Goal: Task Accomplishment & Management: Manage account settings

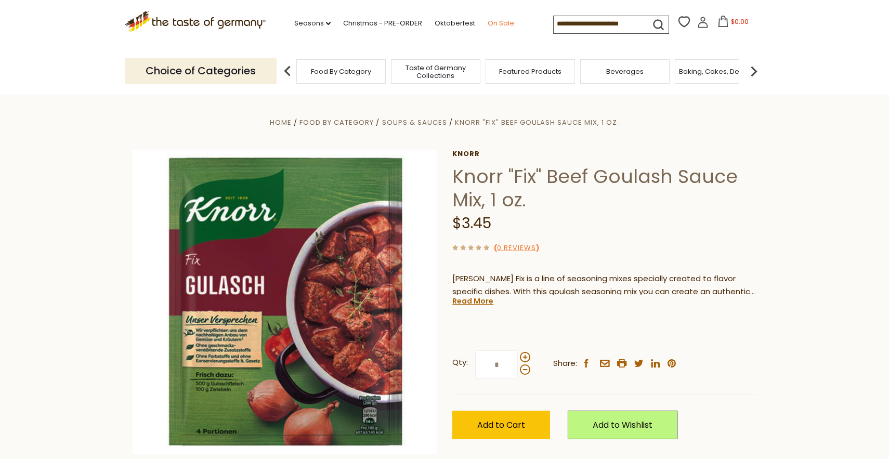
click at [506, 23] on link "On Sale" at bounding box center [501, 23] width 27 height 11
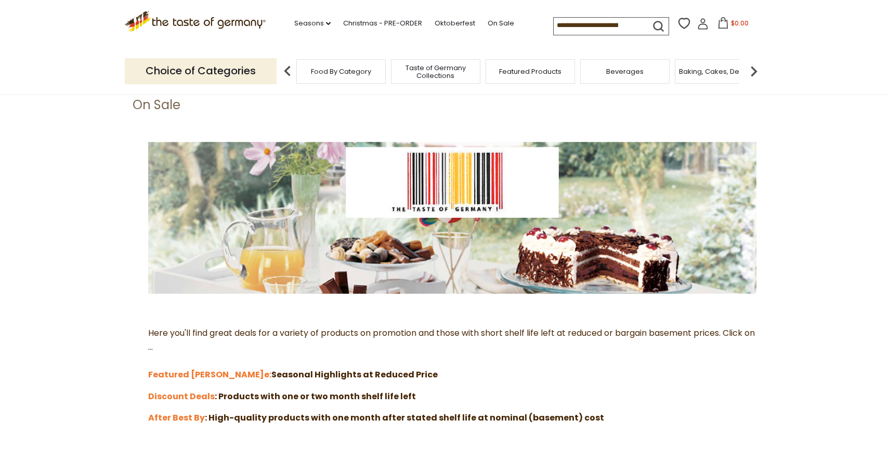
scroll to position [72, 0]
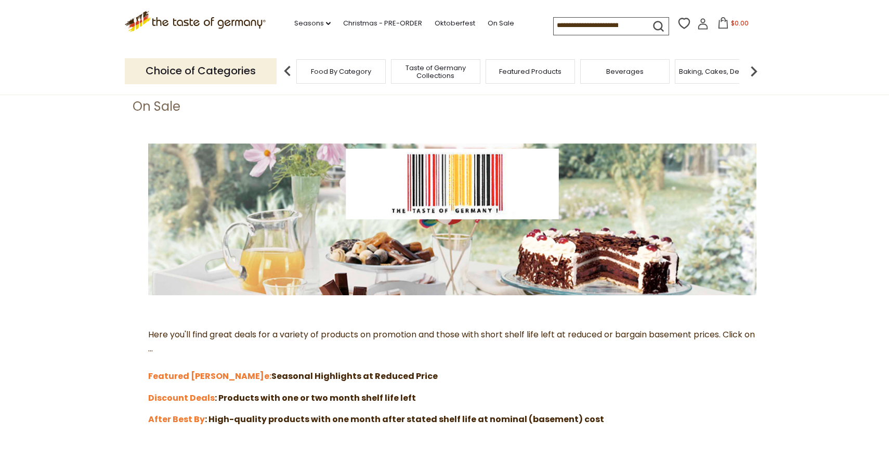
click at [755, 69] on img at bounding box center [753, 71] width 21 height 21
click at [593, 71] on span "Baking, Cakes, Desserts" at bounding box center [589, 72] width 81 height 8
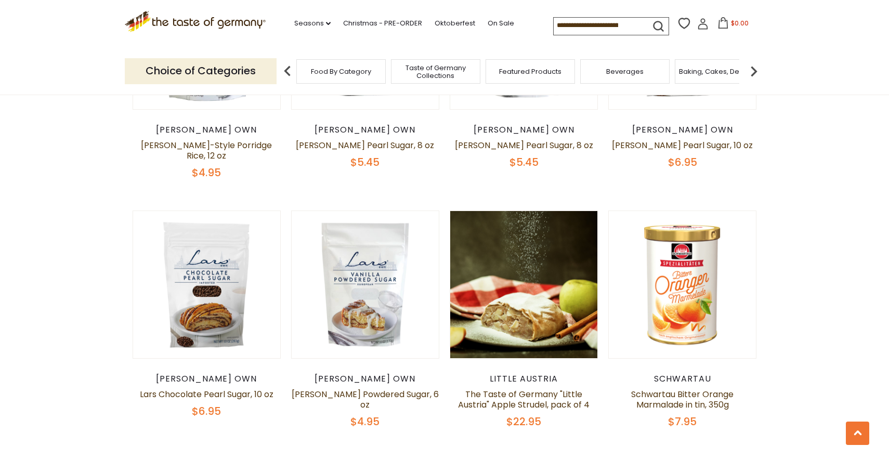
scroll to position [2287, 0]
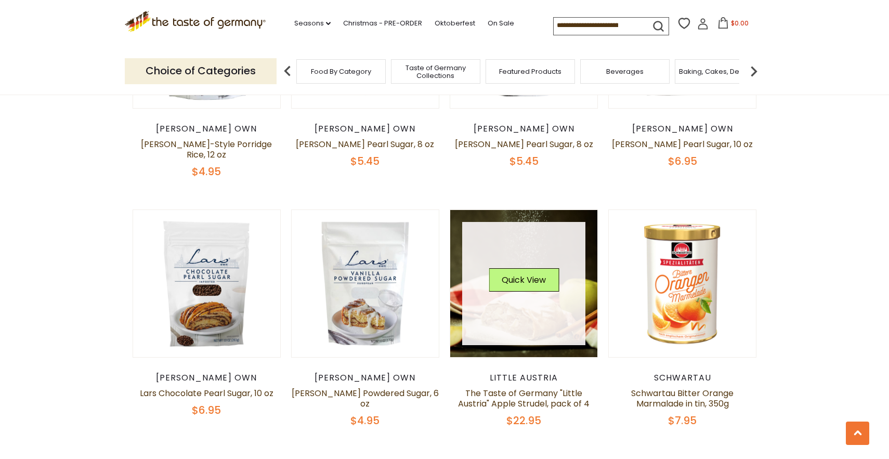
click at [550, 291] on link at bounding box center [524, 284] width 124 height 124
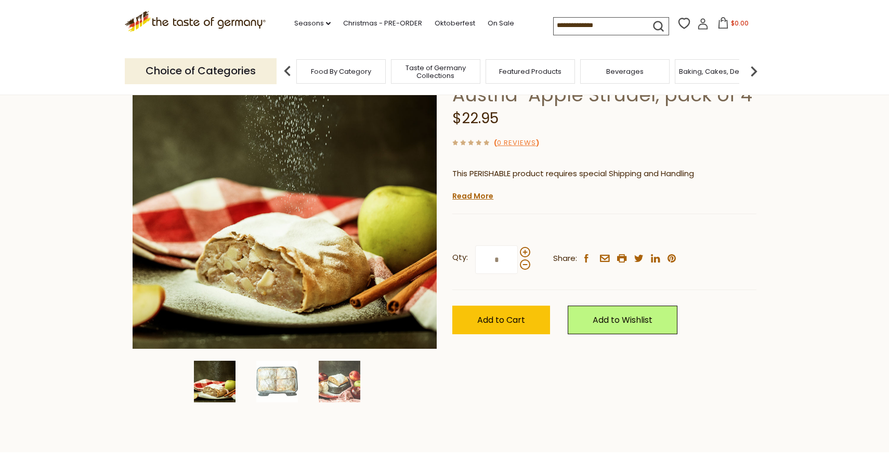
scroll to position [111, 0]
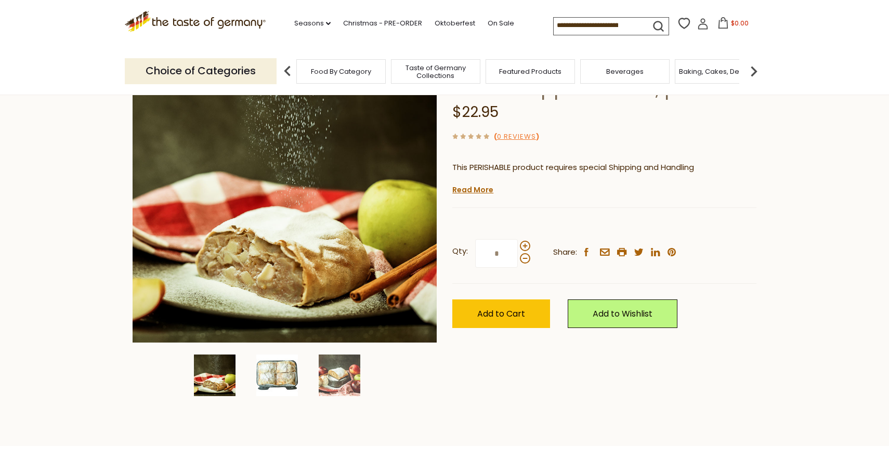
click at [281, 374] on img at bounding box center [277, 376] width 42 height 42
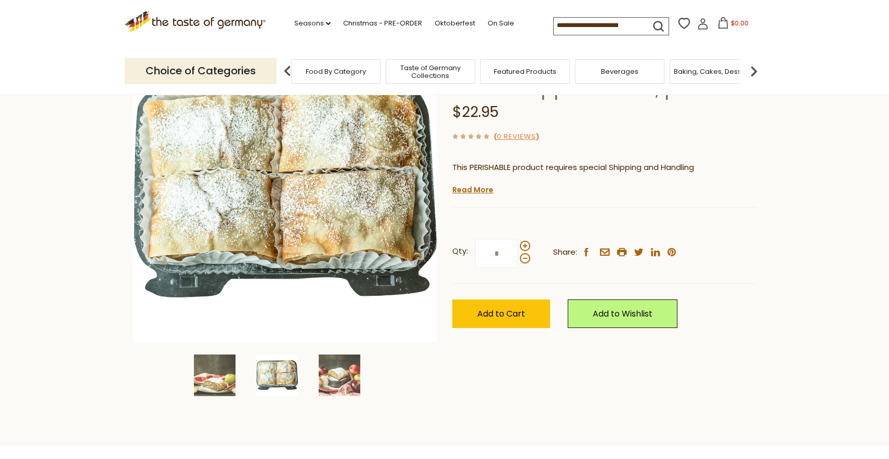
click at [426, 70] on span "Taste of Germany Collections" at bounding box center [430, 72] width 83 height 16
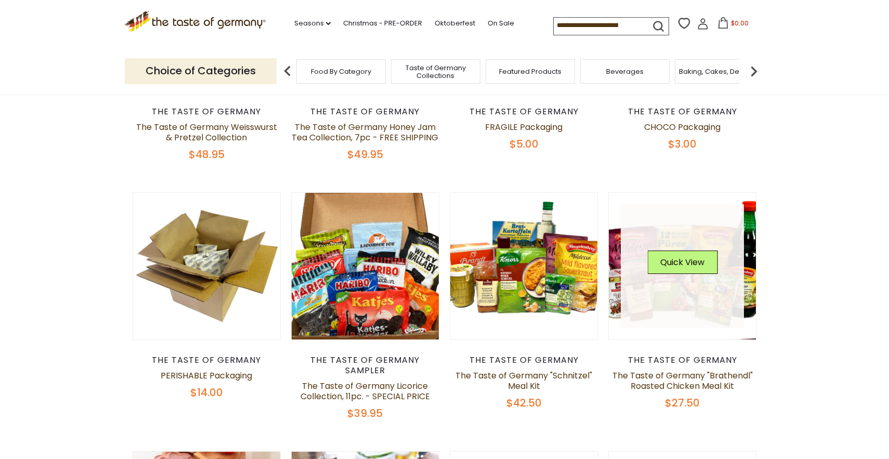
scroll to position [277, 0]
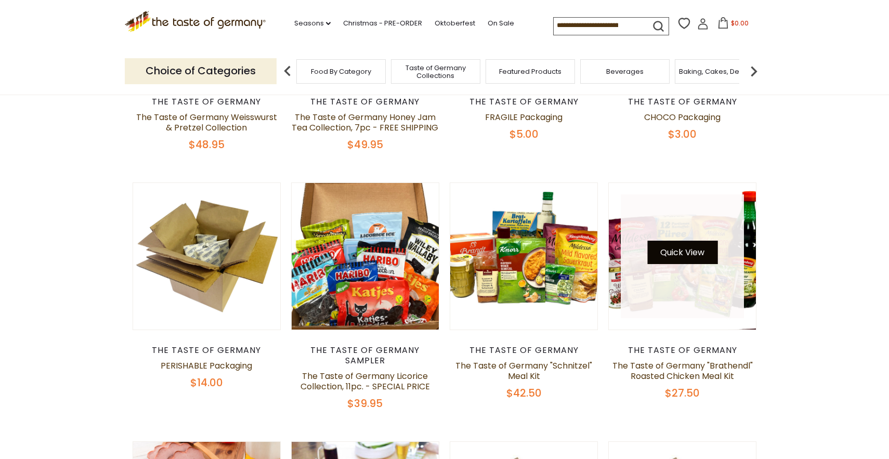
click at [683, 251] on button "Quick View" at bounding box center [682, 252] width 70 height 23
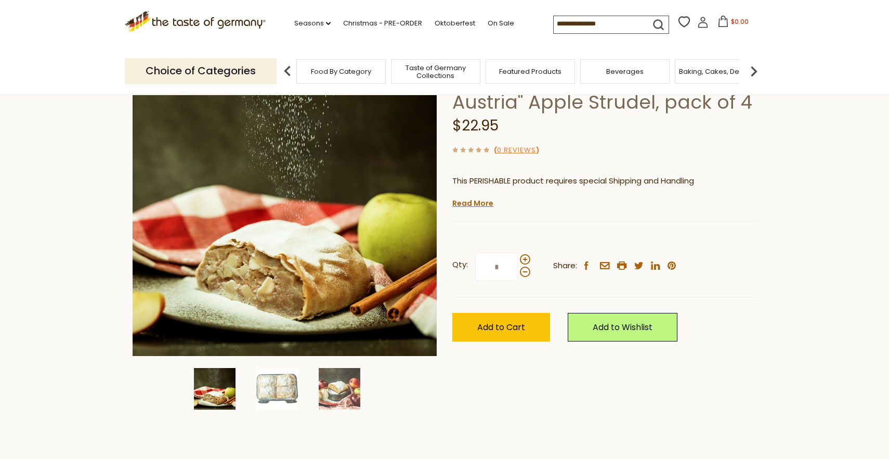
scroll to position [111, 0]
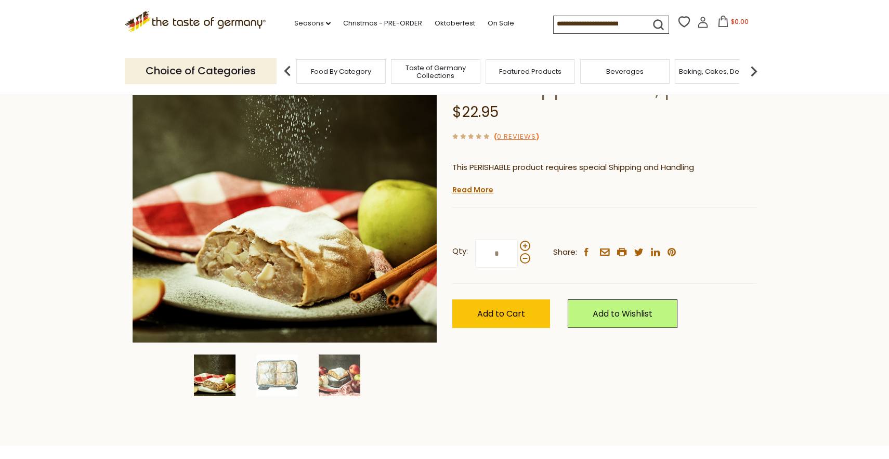
click at [431, 71] on span "Taste of Germany Collections" at bounding box center [435, 72] width 83 height 16
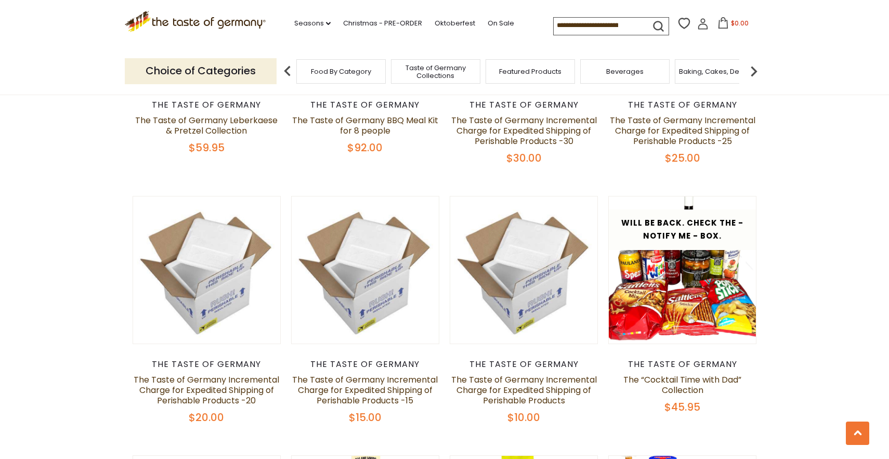
scroll to position [783, 0]
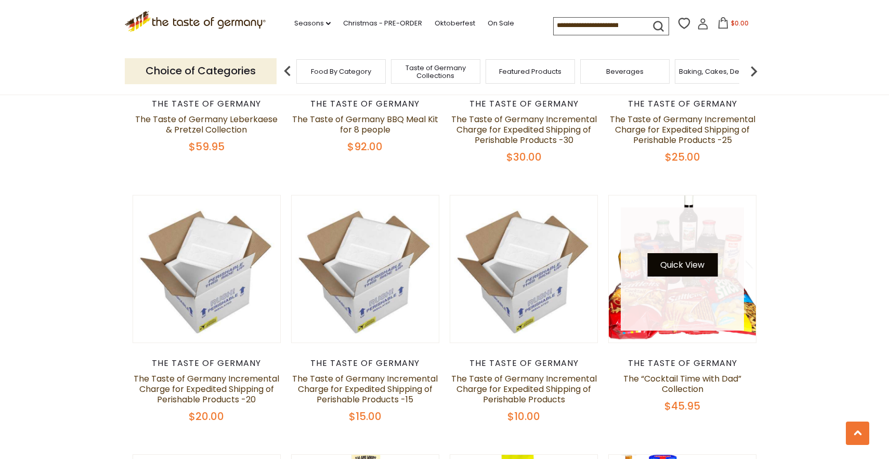
click at [655, 257] on button "Quick View" at bounding box center [682, 264] width 70 height 23
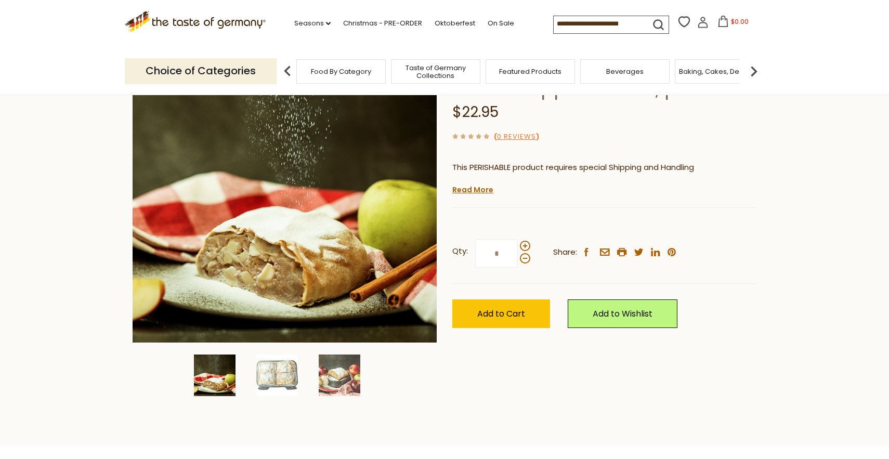
click at [427, 74] on span "Taste of Germany Collections" at bounding box center [435, 72] width 83 height 16
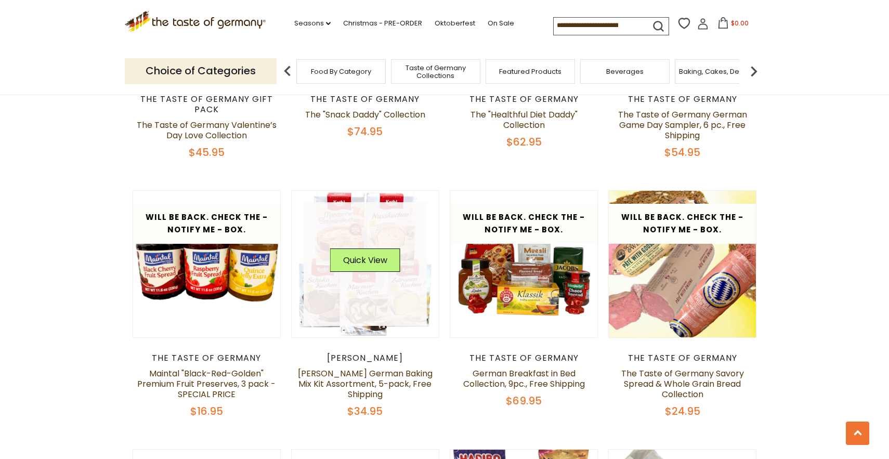
scroll to position [1306, 0]
click at [389, 267] on div "Quick View" at bounding box center [365, 264] width 70 height 31
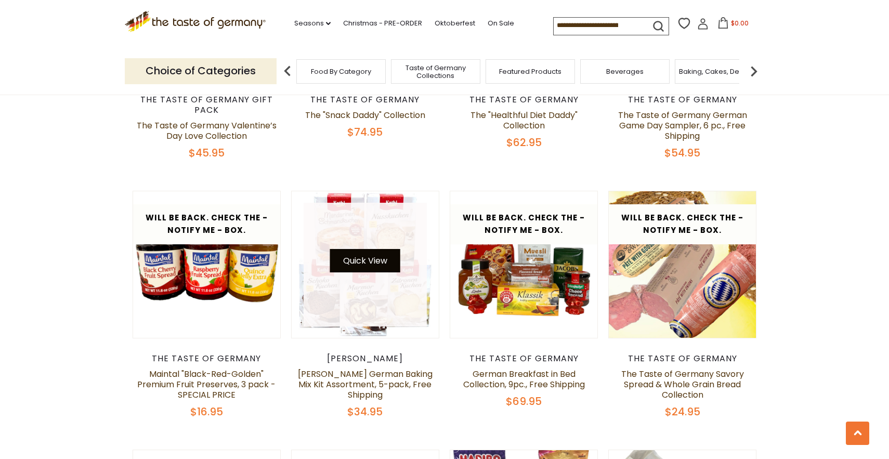
click at [381, 255] on button "Quick View" at bounding box center [365, 260] width 70 height 23
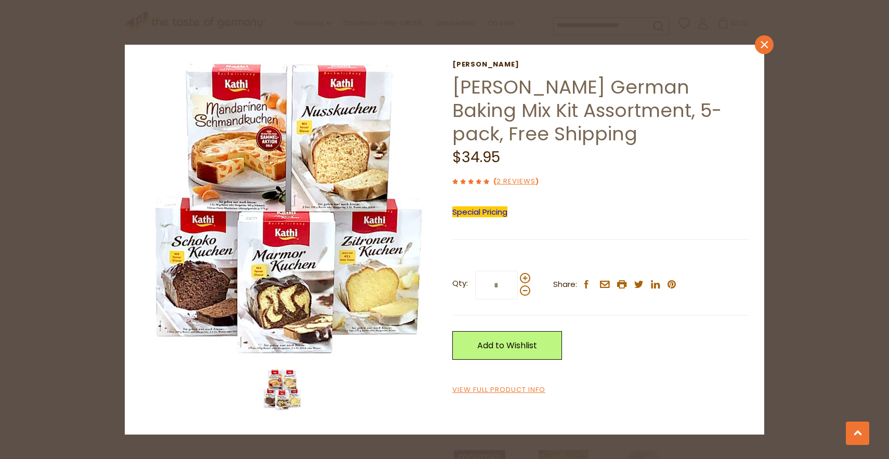
click at [763, 44] on icon "close" at bounding box center [765, 45] width 8 height 8
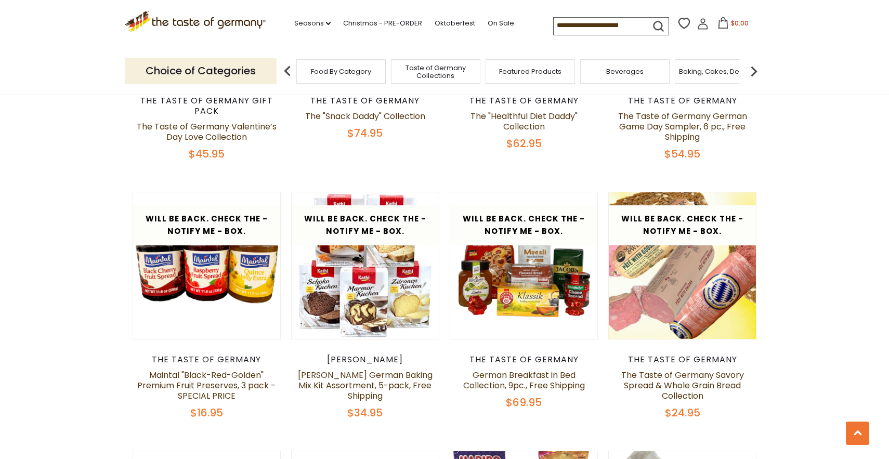
scroll to position [1308, 0]
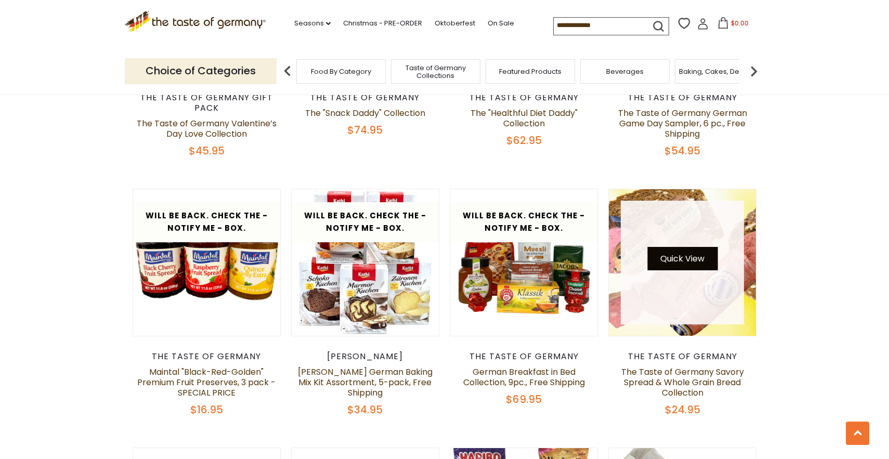
click at [698, 252] on button "Quick View" at bounding box center [682, 258] width 70 height 23
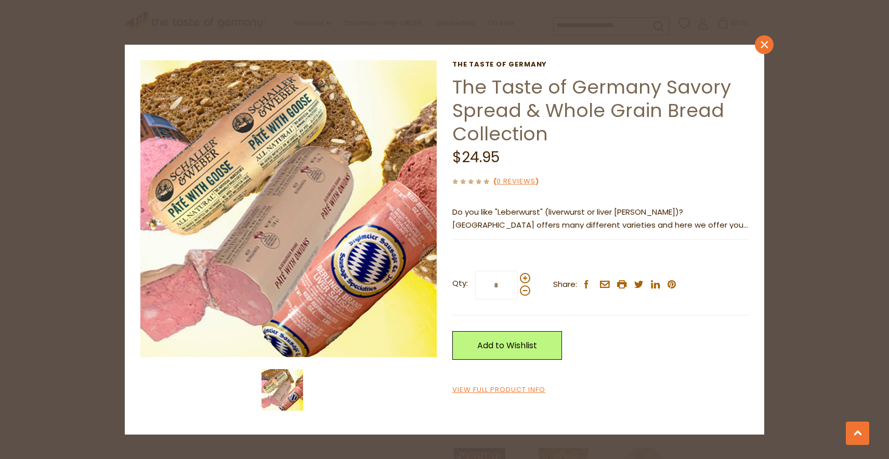
click at [768, 45] on icon "close" at bounding box center [765, 45] width 8 height 8
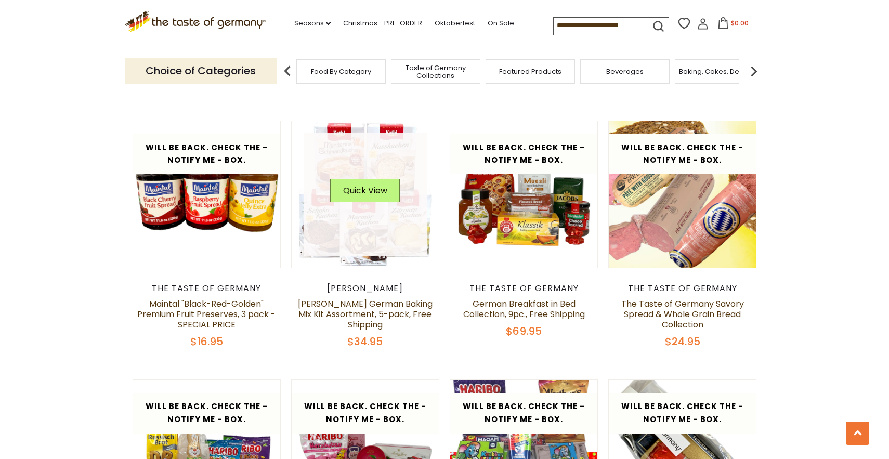
scroll to position [1375, 0]
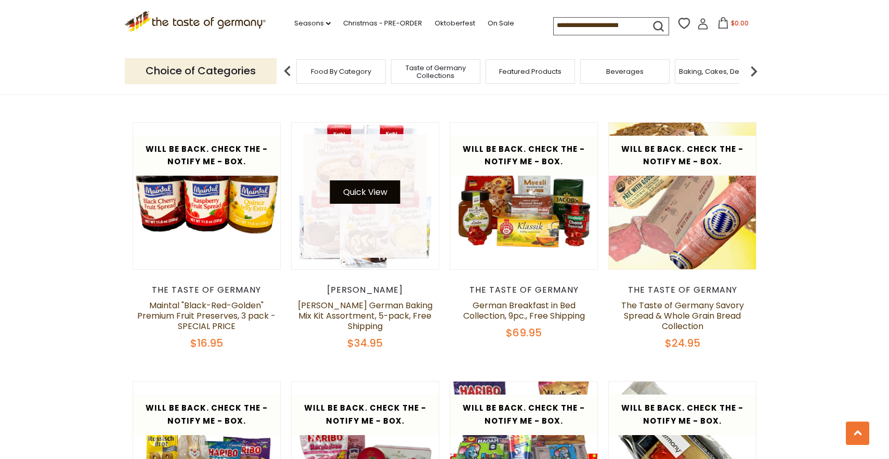
click at [382, 182] on button "Quick View" at bounding box center [365, 191] width 70 height 23
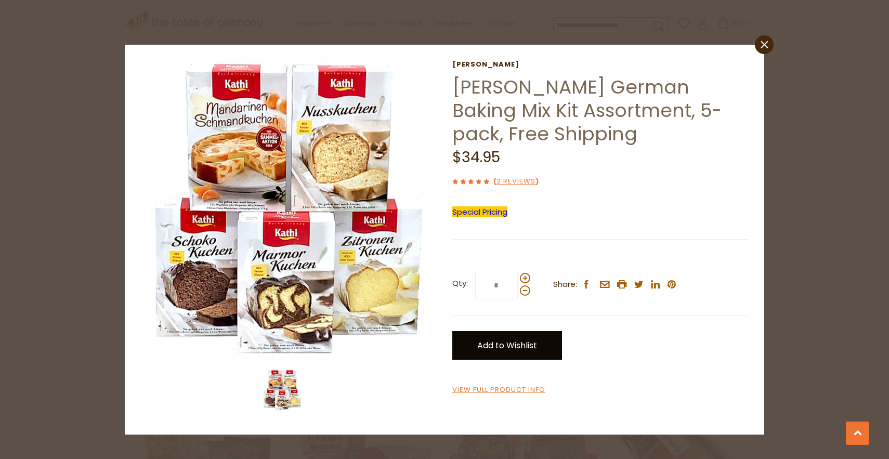
click at [488, 346] on link "Add to Wishlist" at bounding box center [507, 345] width 110 height 29
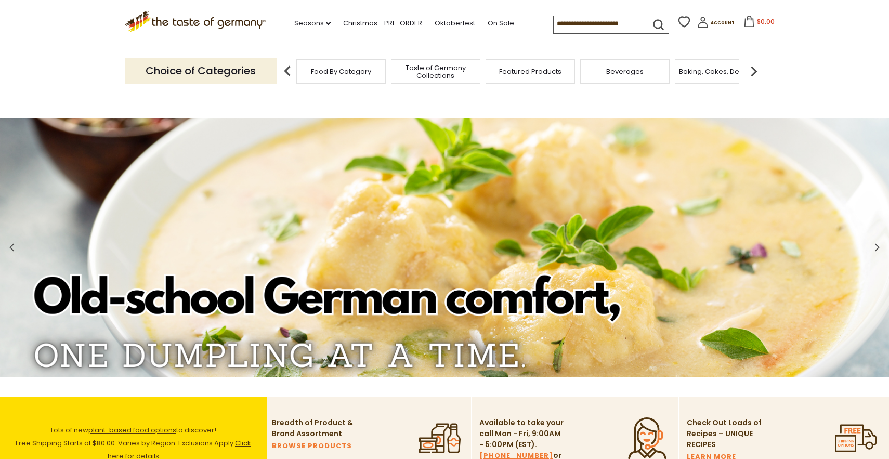
click at [753, 69] on img at bounding box center [753, 71] width 21 height 21
click at [751, 72] on img at bounding box center [753, 71] width 21 height 21
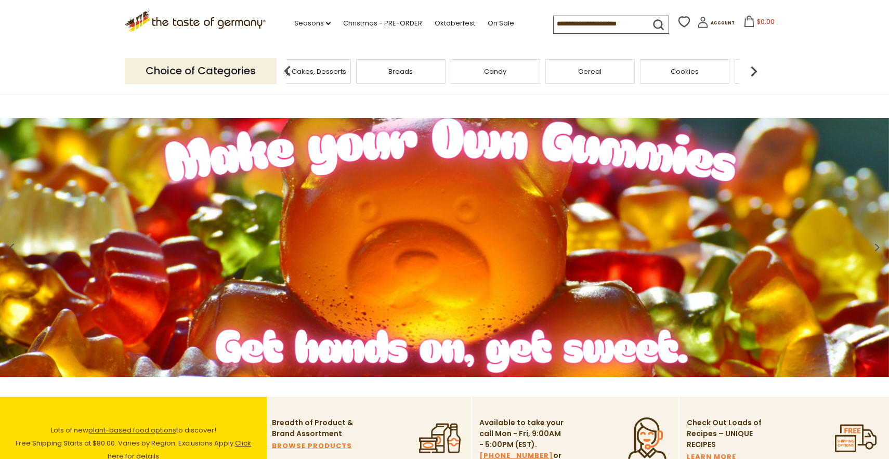
click at [751, 72] on img at bounding box center [753, 71] width 21 height 21
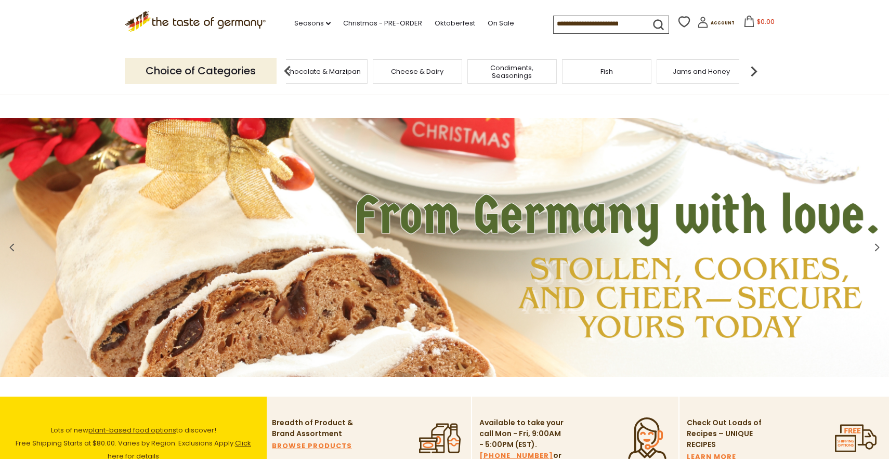
click at [751, 72] on img at bounding box center [753, 71] width 21 height 21
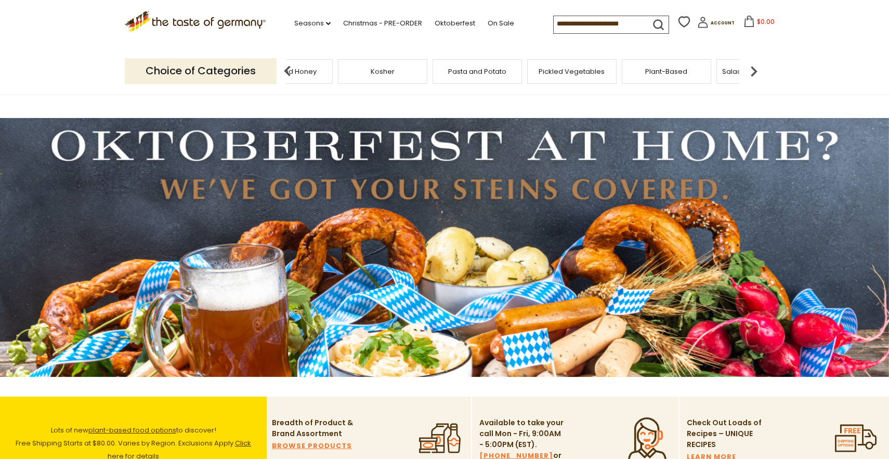
click at [751, 72] on img at bounding box center [753, 71] width 21 height 21
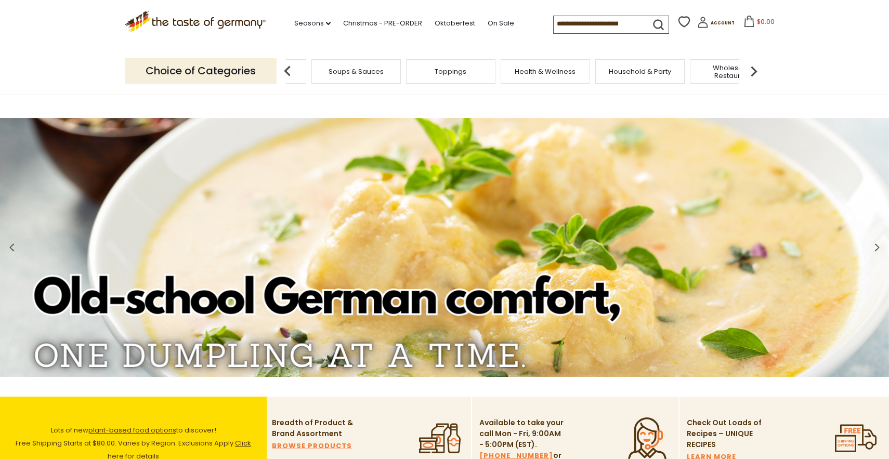
click at [751, 72] on img at bounding box center [753, 71] width 21 height 21
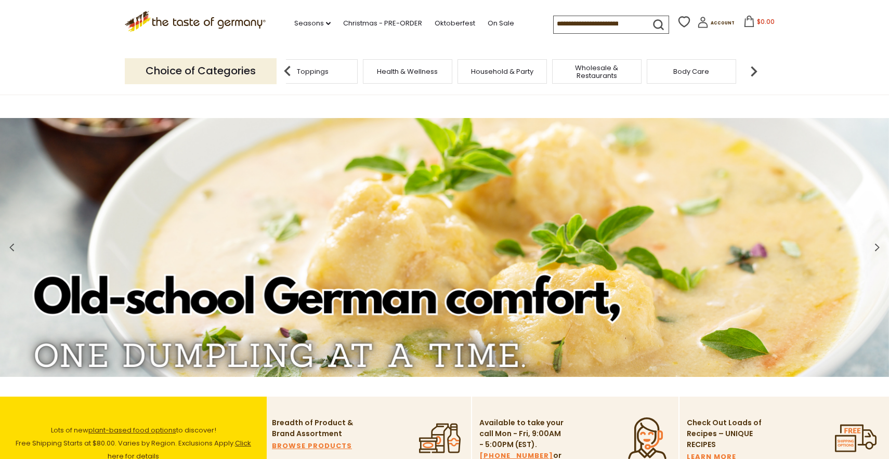
click at [751, 72] on img at bounding box center [753, 71] width 21 height 21
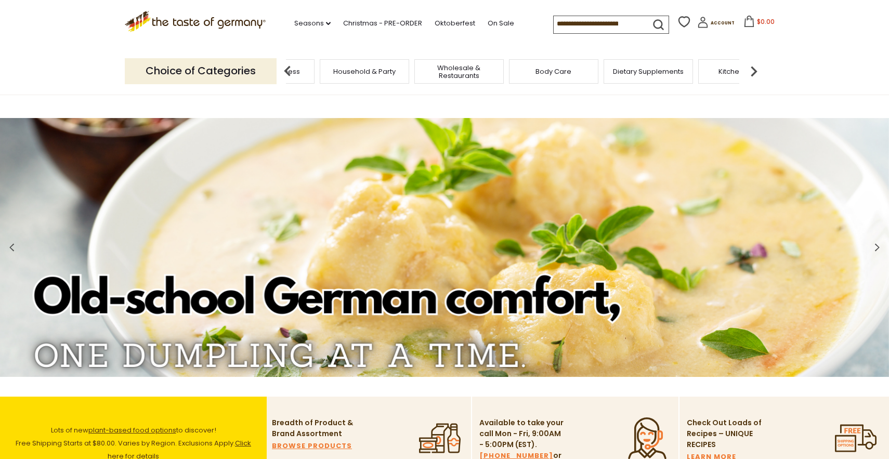
click at [751, 72] on img at bounding box center [753, 71] width 21 height 21
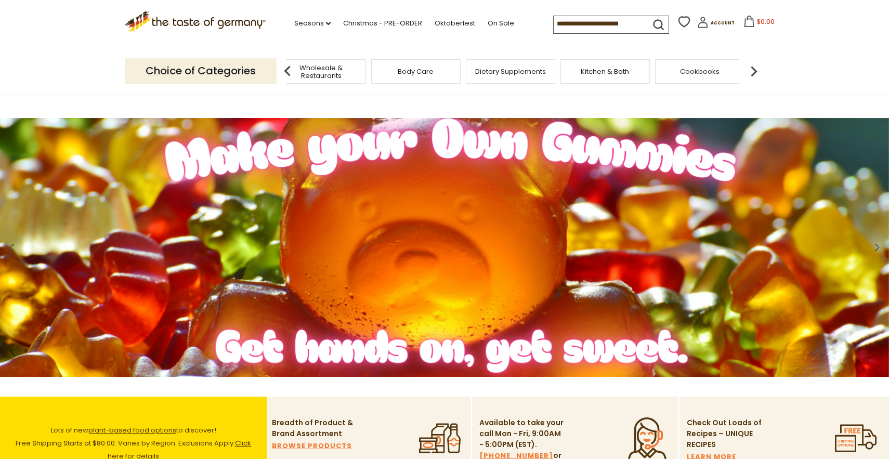
click at [751, 72] on img at bounding box center [753, 71] width 21 height 21
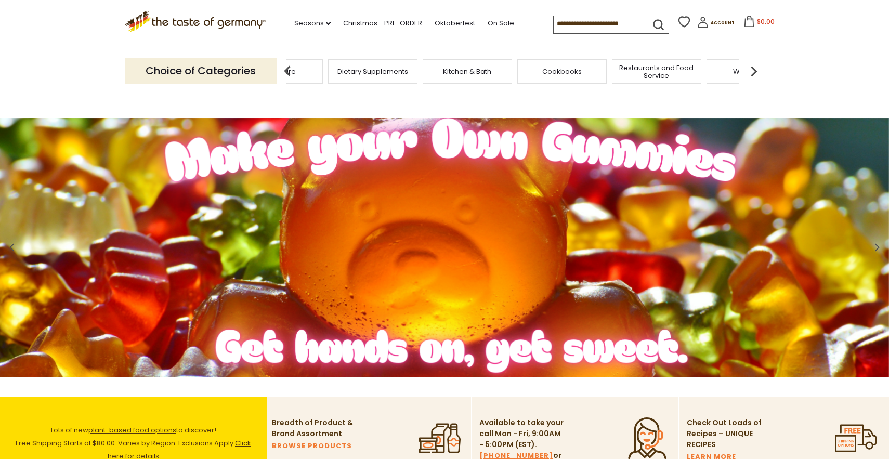
click at [751, 72] on img at bounding box center [753, 71] width 21 height 21
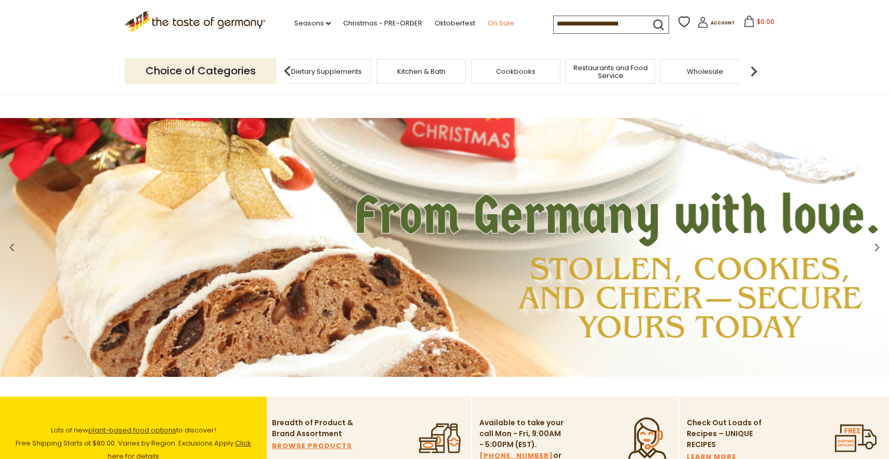
click at [507, 23] on link "On Sale" at bounding box center [501, 23] width 27 height 11
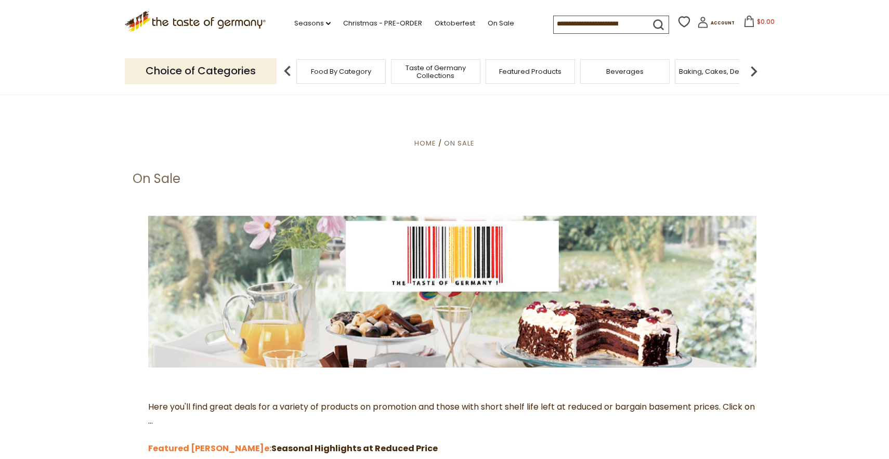
click at [450, 70] on span "Taste of Germany Collections" at bounding box center [435, 72] width 83 height 16
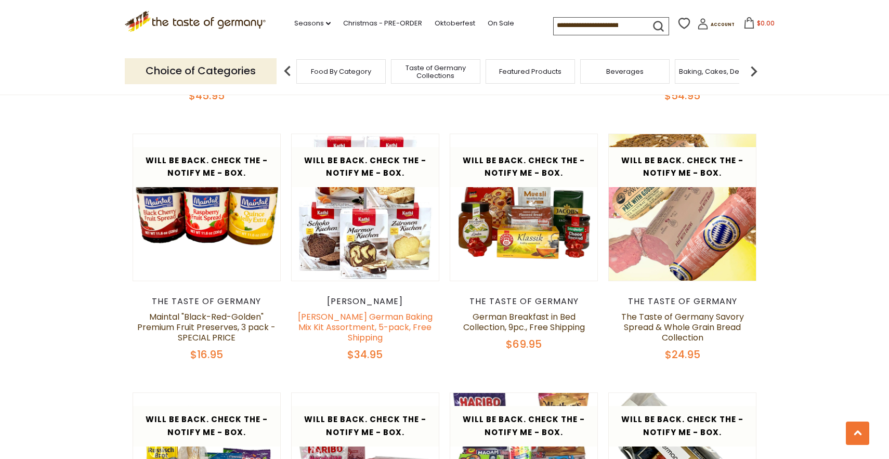
scroll to position [1361, 0]
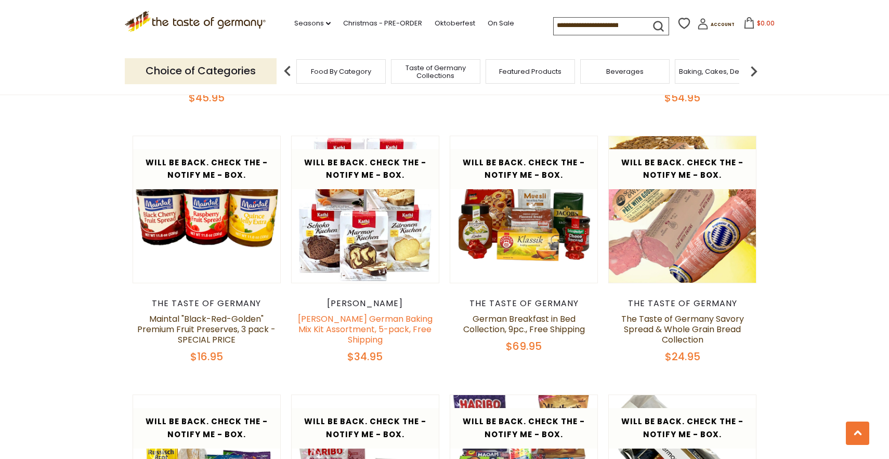
click at [355, 314] on link "[PERSON_NAME] German Baking Mix Kit Assortment, 5-pack, Free Shipping" at bounding box center [365, 329] width 135 height 33
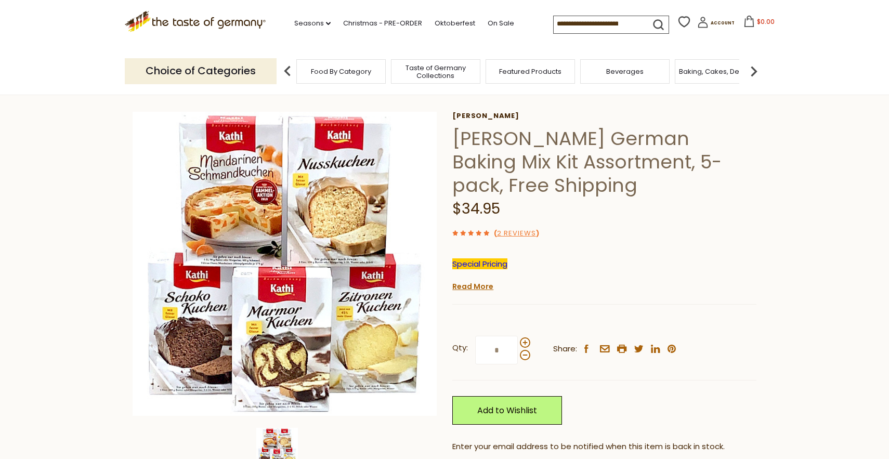
scroll to position [42, 0]
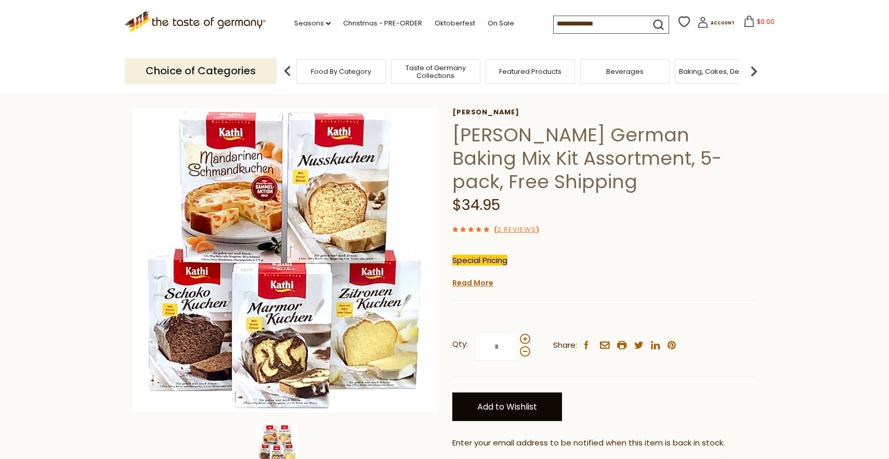
click at [491, 412] on link "Add to Wishlist" at bounding box center [507, 407] width 110 height 29
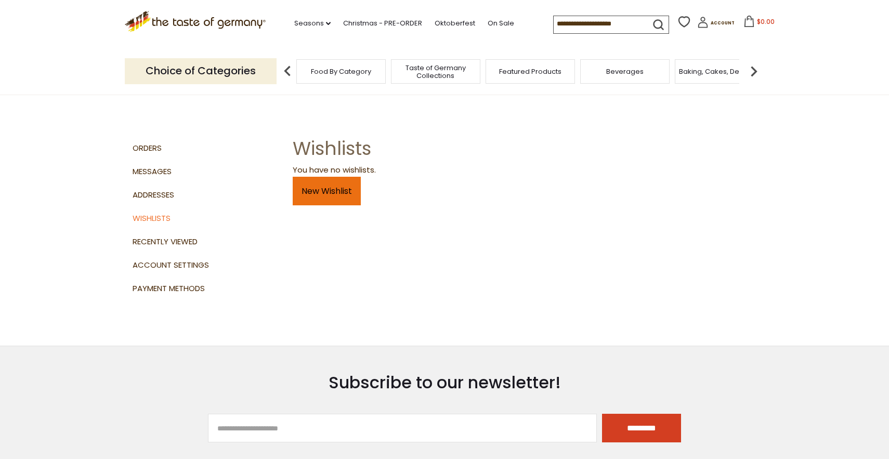
click at [333, 190] on link "New Wishlist" at bounding box center [327, 191] width 68 height 29
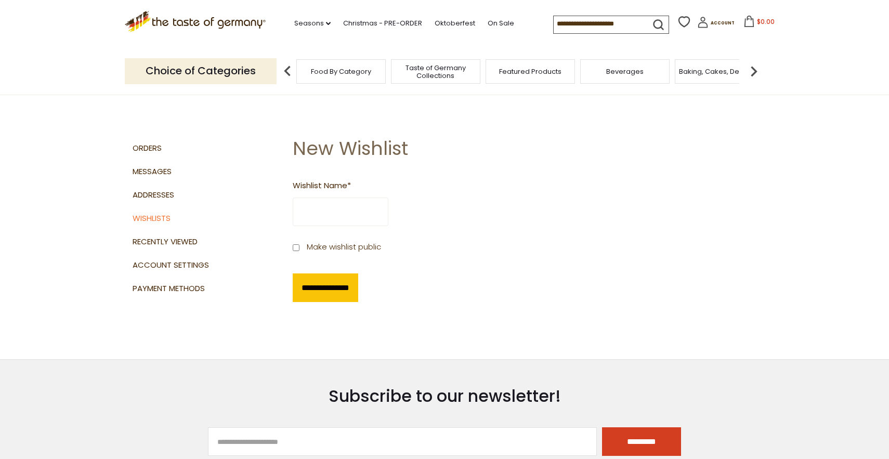
click at [332, 206] on input "Wishlist Name *" at bounding box center [341, 212] width 96 height 29
type input "*"
type input "**********"
click at [351, 284] on input "**********" at bounding box center [326, 287] width 66 height 29
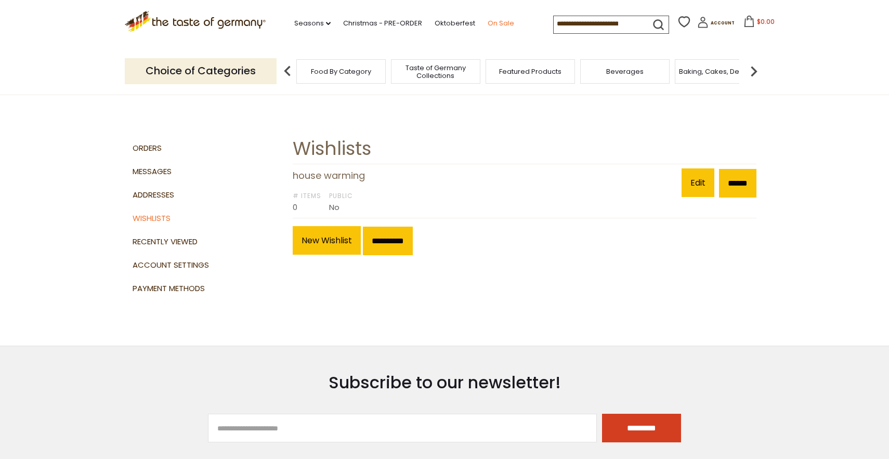
click at [500, 22] on link "On Sale" at bounding box center [501, 23] width 27 height 11
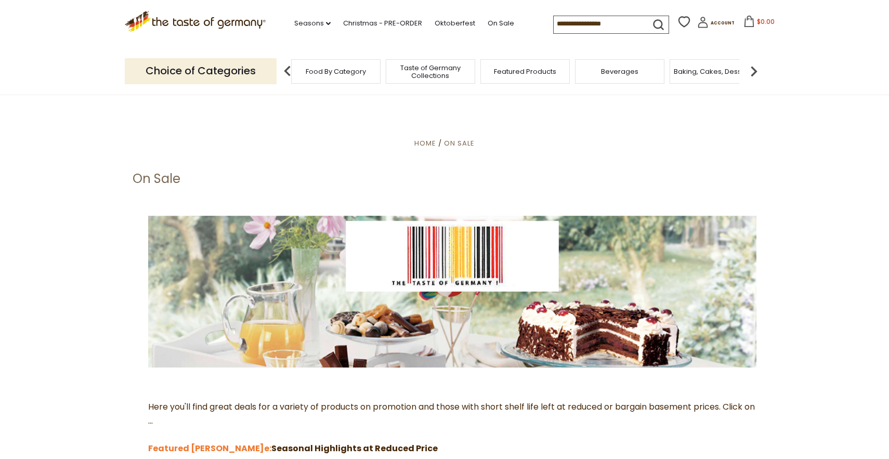
click at [425, 68] on span "Taste of Germany Collections" at bounding box center [430, 72] width 83 height 16
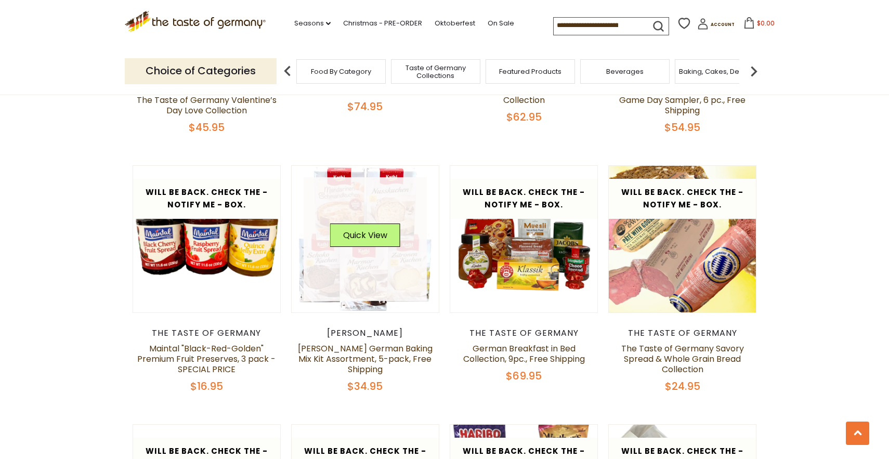
scroll to position [1330, 0]
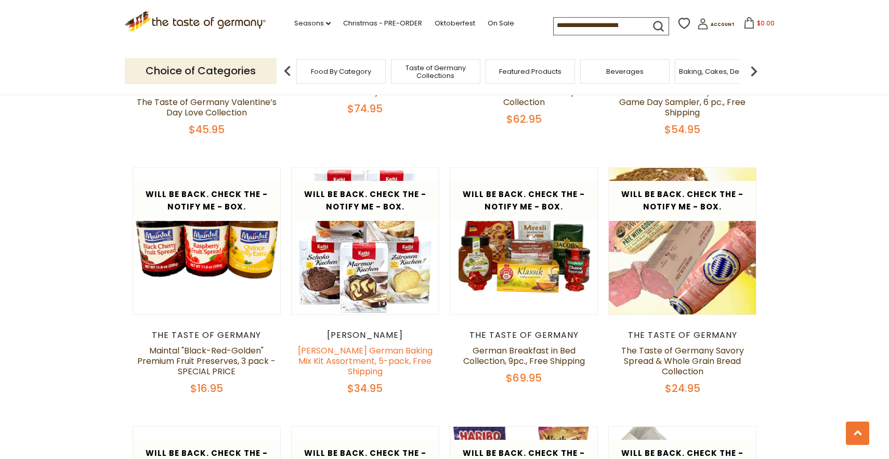
click at [377, 345] on link "[PERSON_NAME] German Baking Mix Kit Assortment, 5-pack, Free Shipping" at bounding box center [365, 361] width 135 height 33
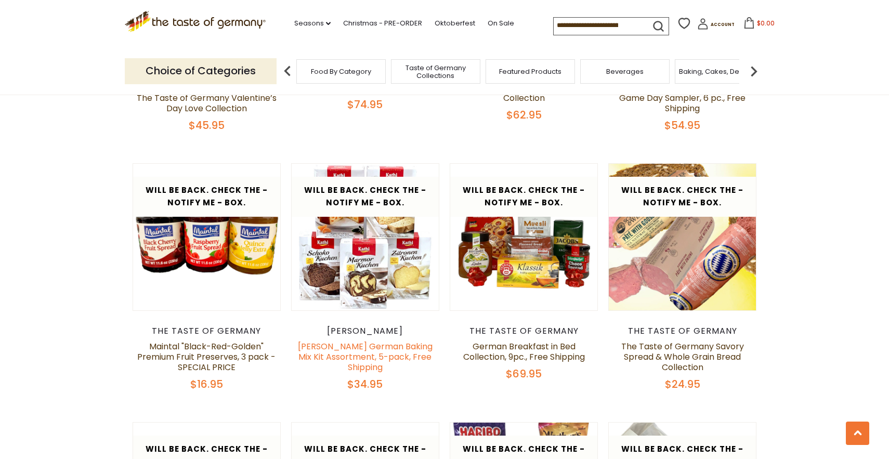
scroll to position [1336, 0]
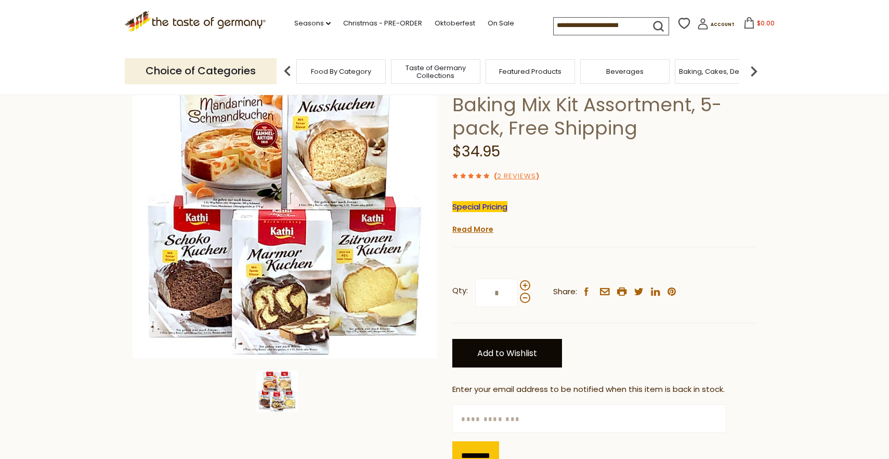
scroll to position [98, 0]
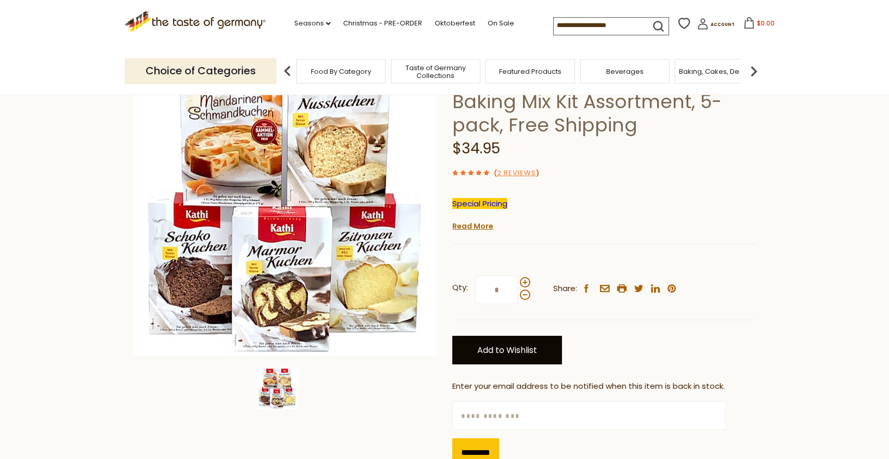
click at [526, 351] on link "Add to Wishlist" at bounding box center [507, 350] width 110 height 29
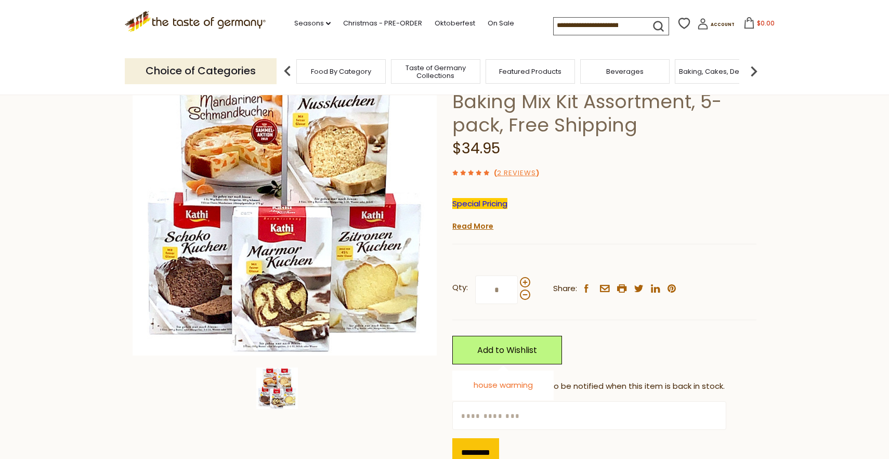
click at [507, 386] on link "house warming" at bounding box center [503, 385] width 59 height 11
click at [641, 349] on div "Qty: * Share: facebook email printer twitter linkedin pinterest Add to Wishlist" at bounding box center [604, 320] width 304 height 120
click at [541, 416] on input "text" at bounding box center [588, 415] width 273 height 29
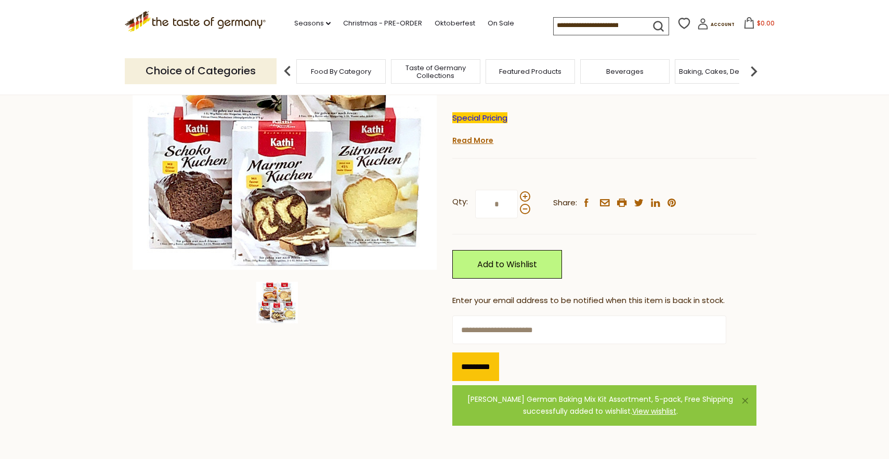
scroll to position [202, 0]
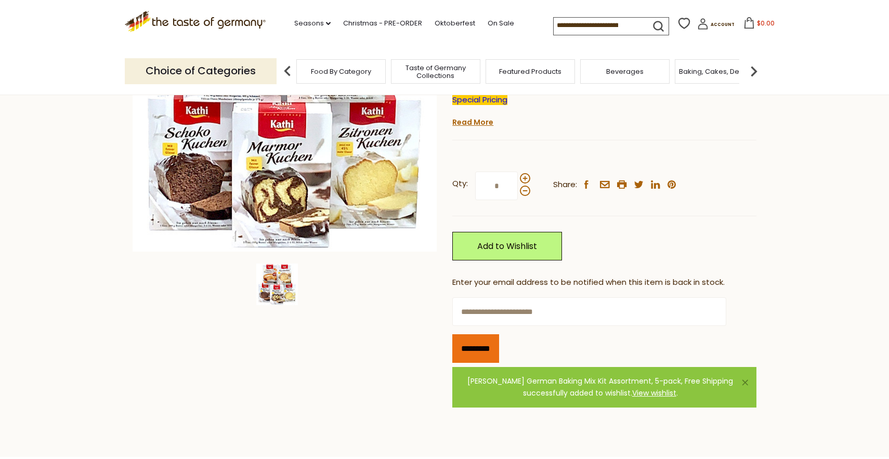
type input "**********"
click at [488, 347] on input "*********" at bounding box center [475, 348] width 47 height 29
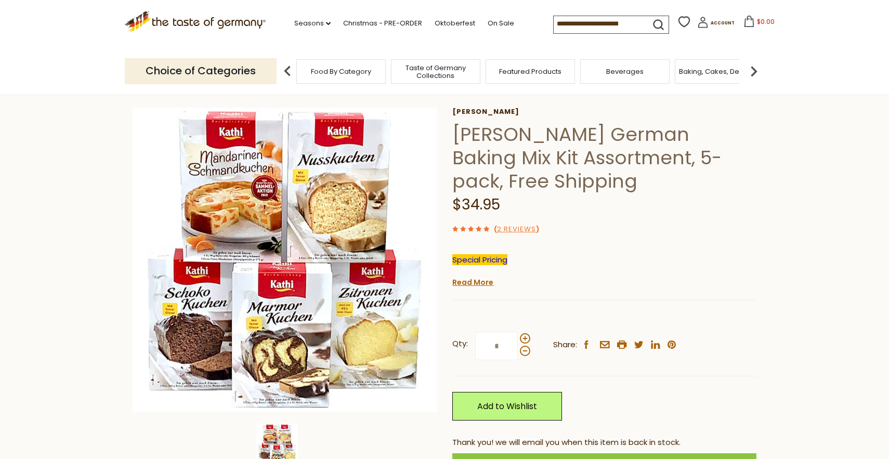
scroll to position [0, 0]
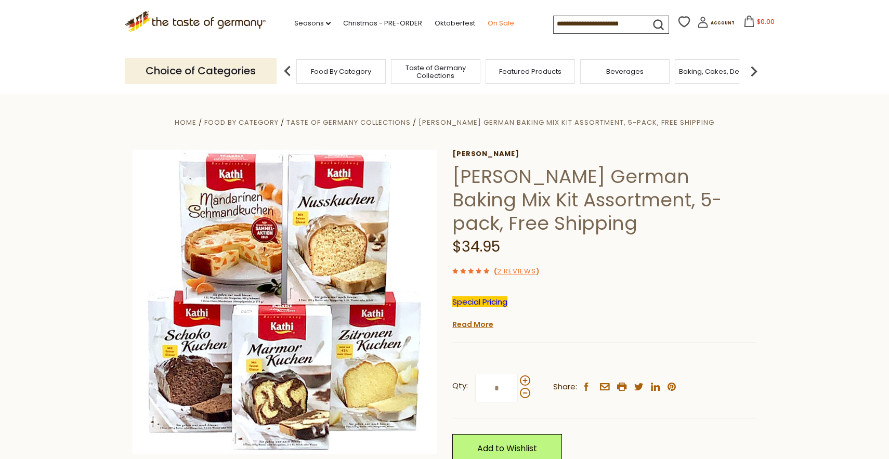
click at [499, 20] on link "On Sale" at bounding box center [501, 23] width 27 height 11
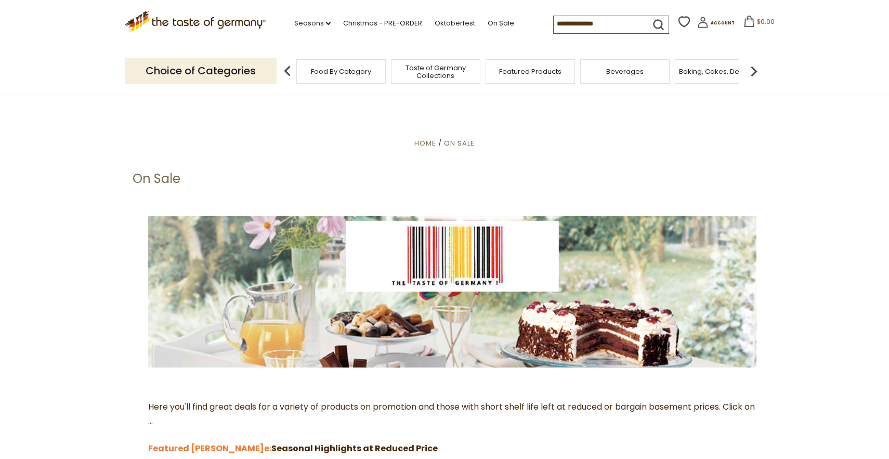
click at [428, 69] on span "Taste of Germany Collections" at bounding box center [435, 72] width 83 height 16
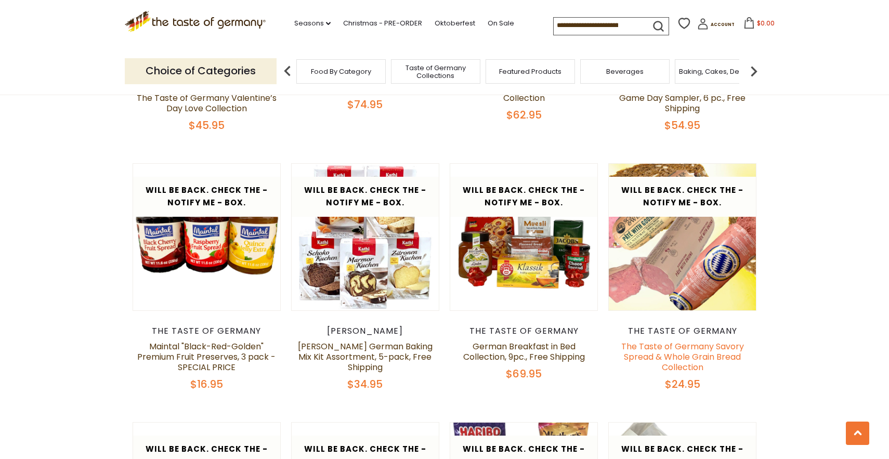
scroll to position [1333, 0]
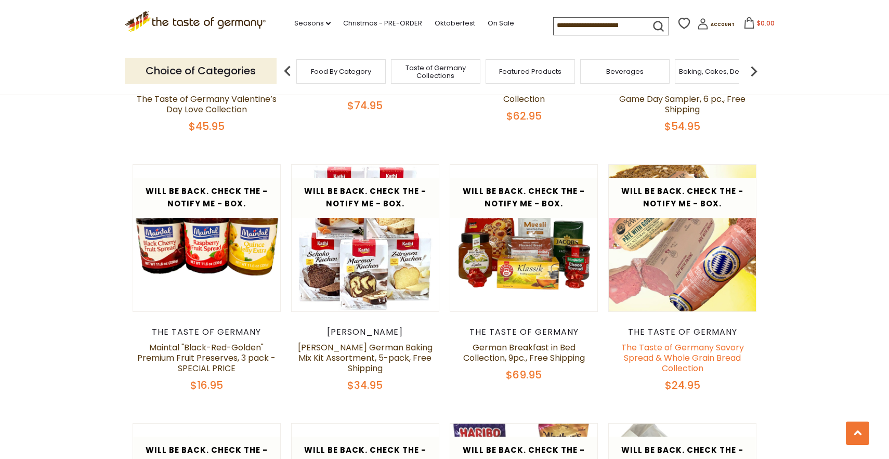
click at [690, 348] on link "The Taste of Germany Savory Spread & Whole Grain Bread Collection" at bounding box center [682, 358] width 123 height 33
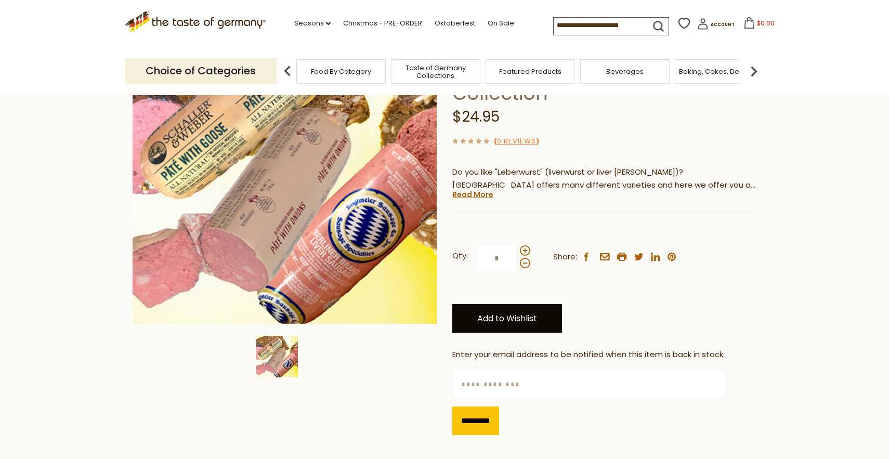
scroll to position [128, 0]
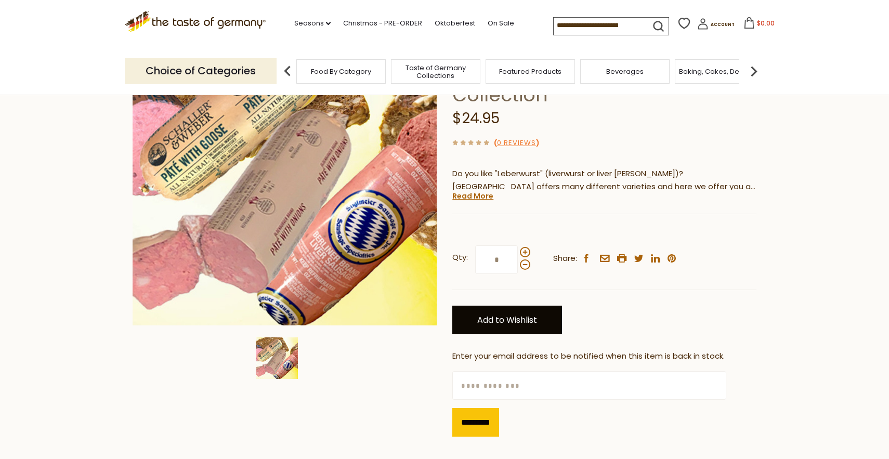
click at [547, 316] on link "Add to Wishlist" at bounding box center [507, 320] width 110 height 29
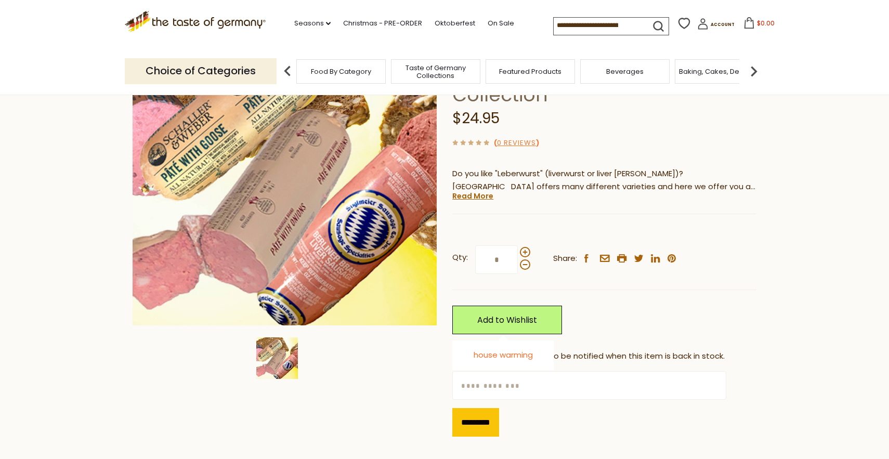
click at [487, 354] on link "house warming" at bounding box center [503, 354] width 59 height 11
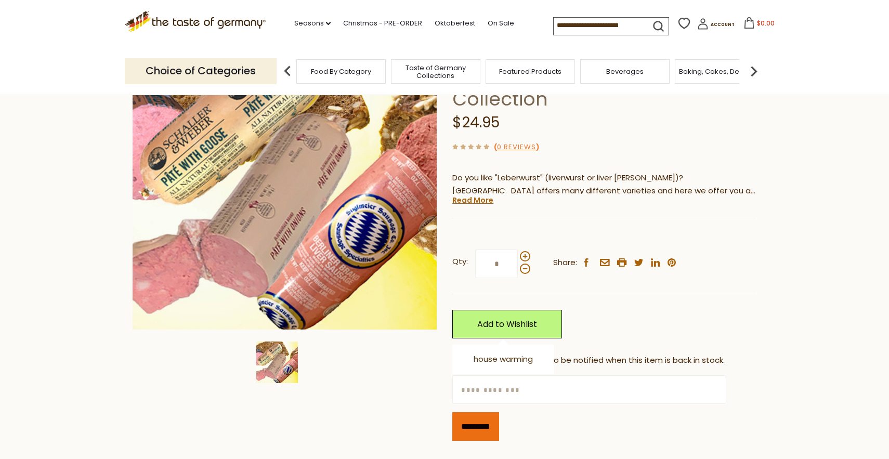
scroll to position [125, 0]
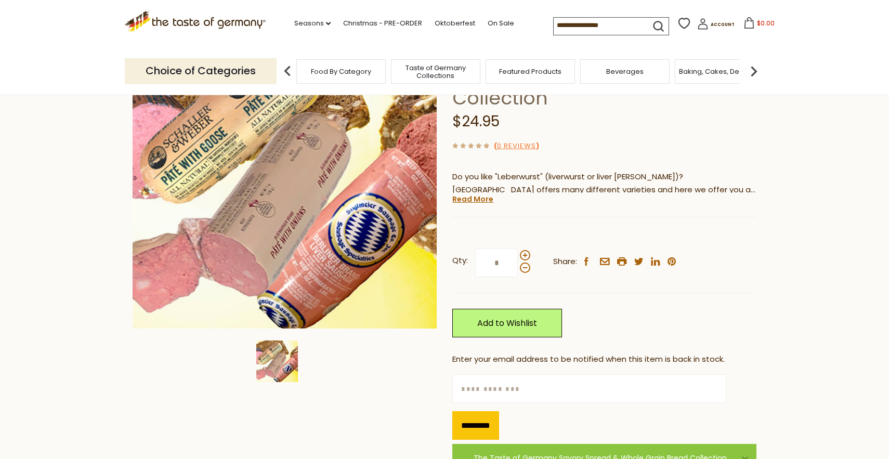
click at [491, 387] on input "text" at bounding box center [588, 388] width 273 height 29
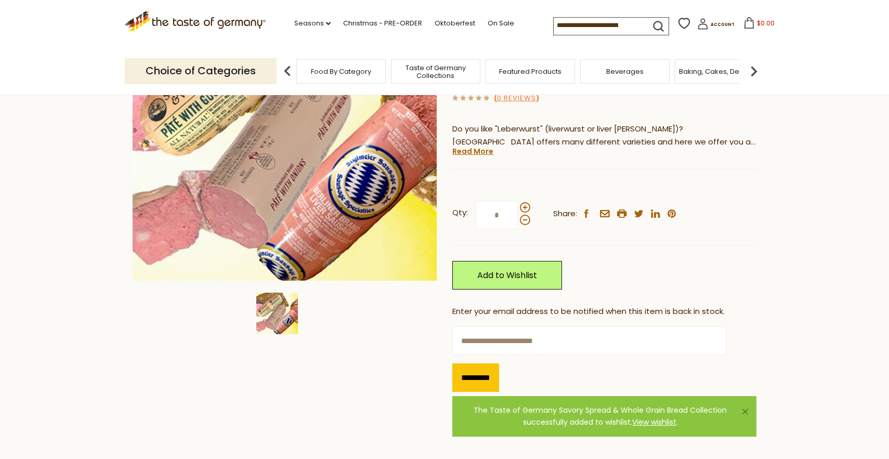
scroll to position [174, 0]
type input "**********"
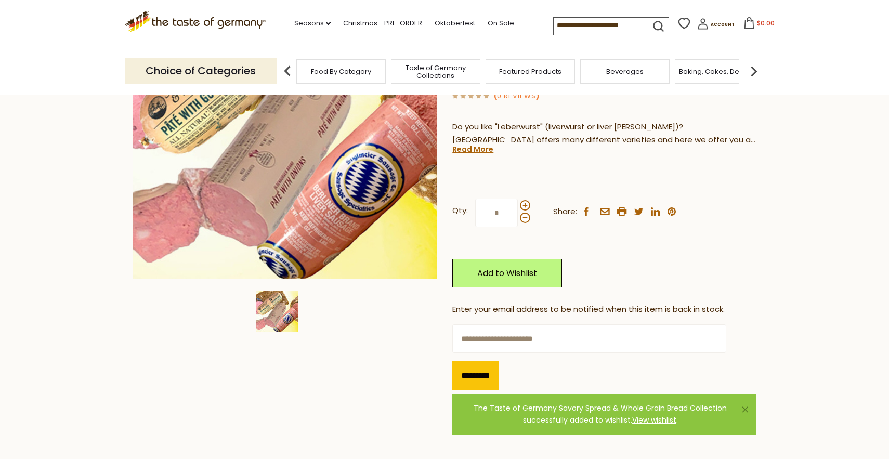
click at [472, 378] on input "*********" at bounding box center [475, 375] width 47 height 29
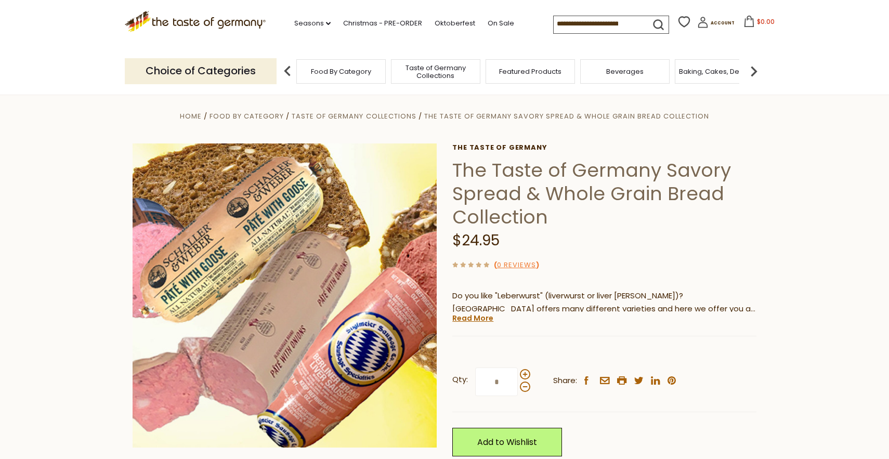
scroll to position [0, 0]
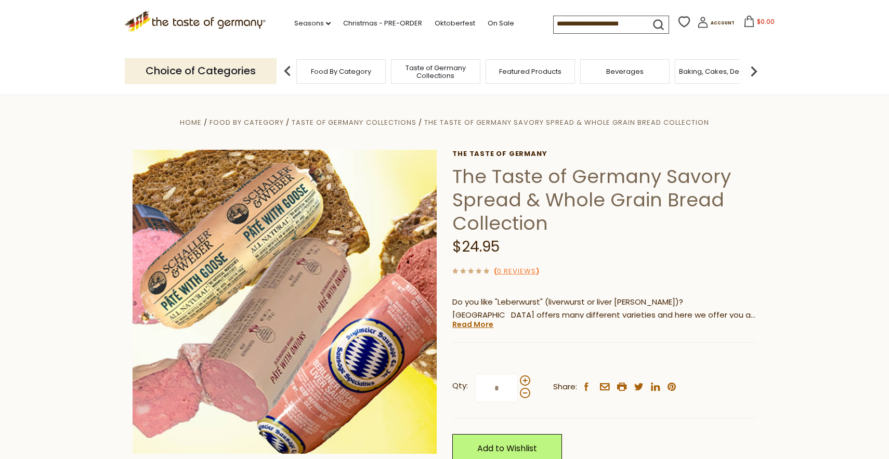
click at [428, 76] on span "Taste of Germany Collections" at bounding box center [435, 72] width 83 height 16
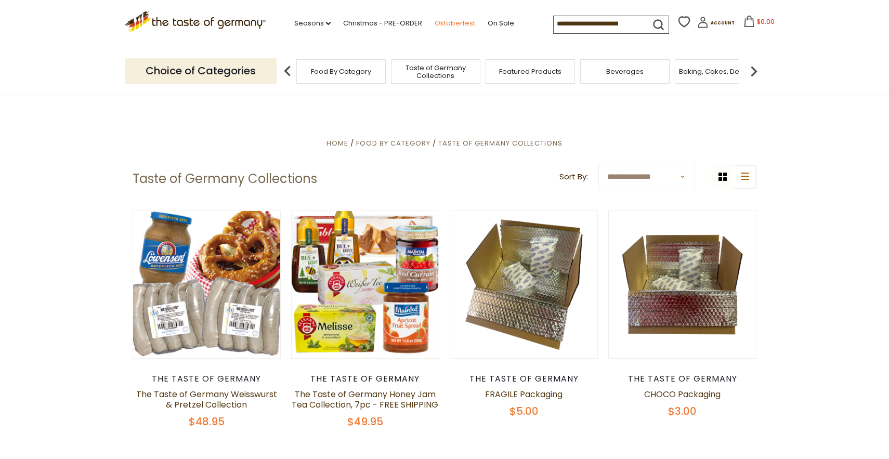
click at [447, 21] on link "Oktoberfest" at bounding box center [455, 23] width 41 height 11
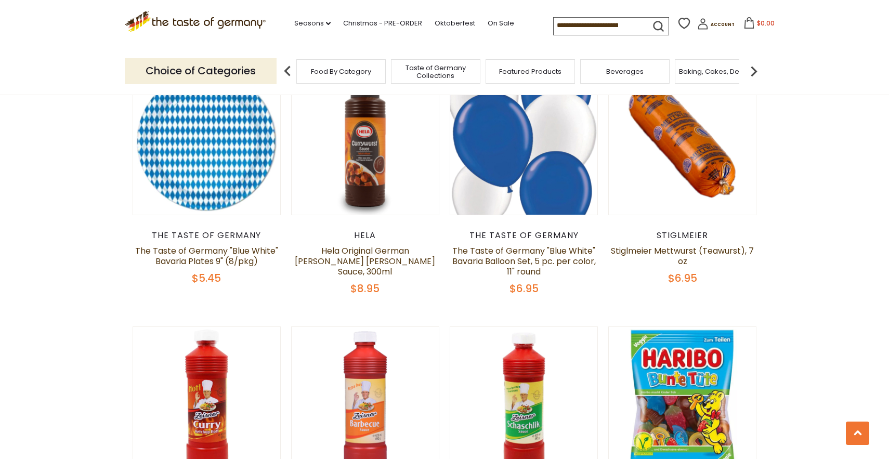
scroll to position [2185, 0]
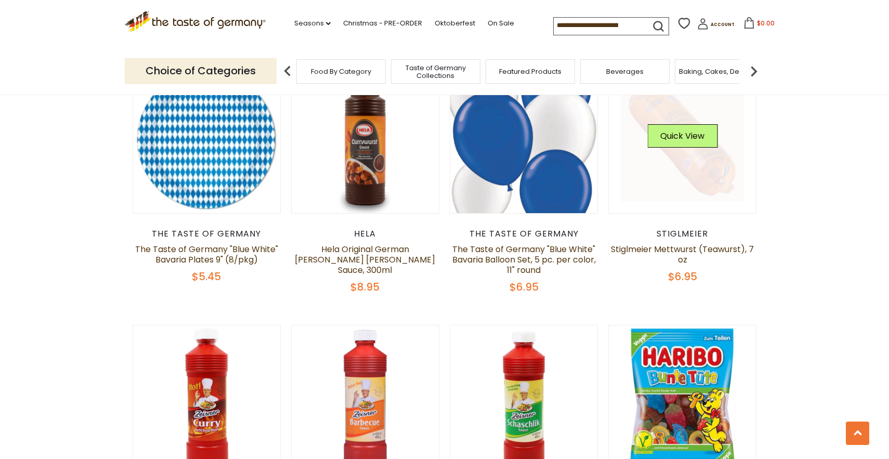
click at [696, 176] on link at bounding box center [683, 140] width 124 height 124
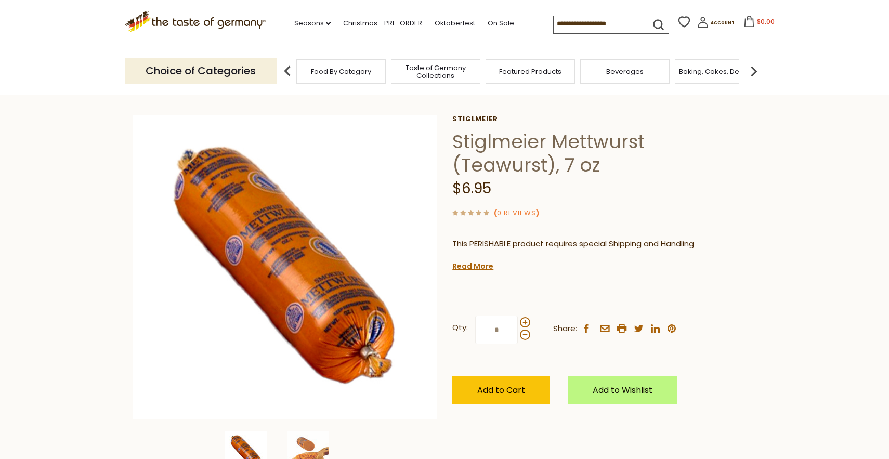
scroll to position [53, 0]
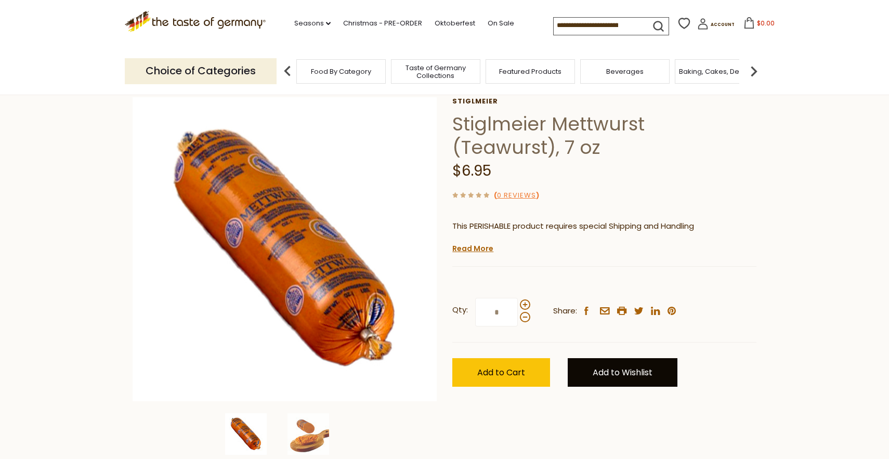
click at [659, 375] on link "Add to Wishlist" at bounding box center [623, 372] width 110 height 29
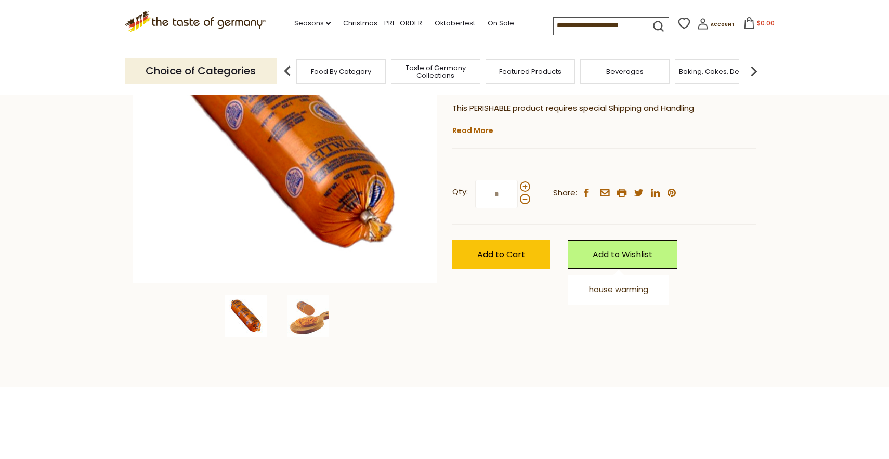
scroll to position [174, 0]
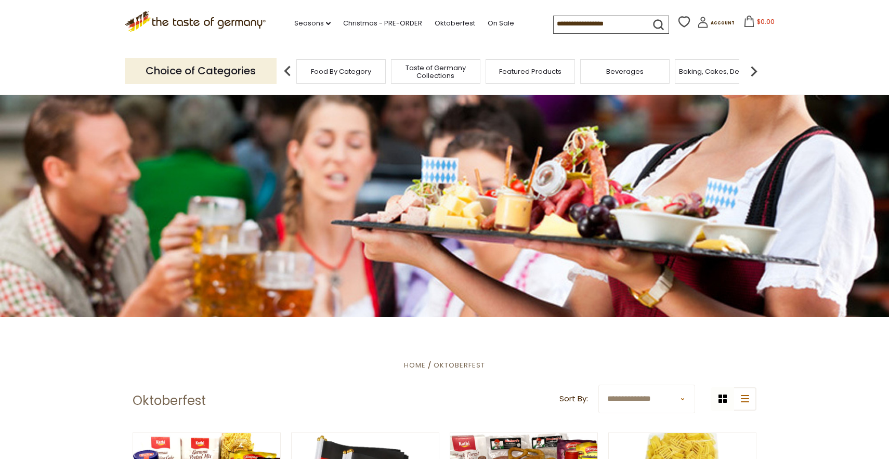
click at [726, 77] on div "Baking, Cakes, Desserts" at bounding box center [719, 71] width 89 height 24
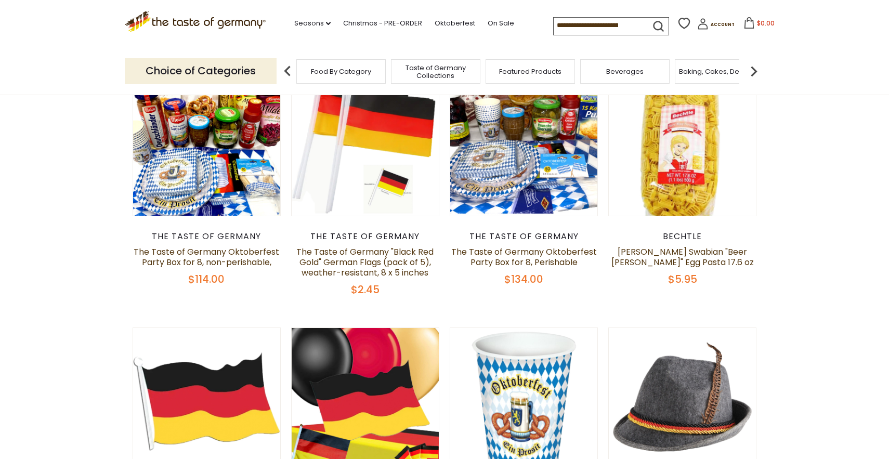
scroll to position [337, 0]
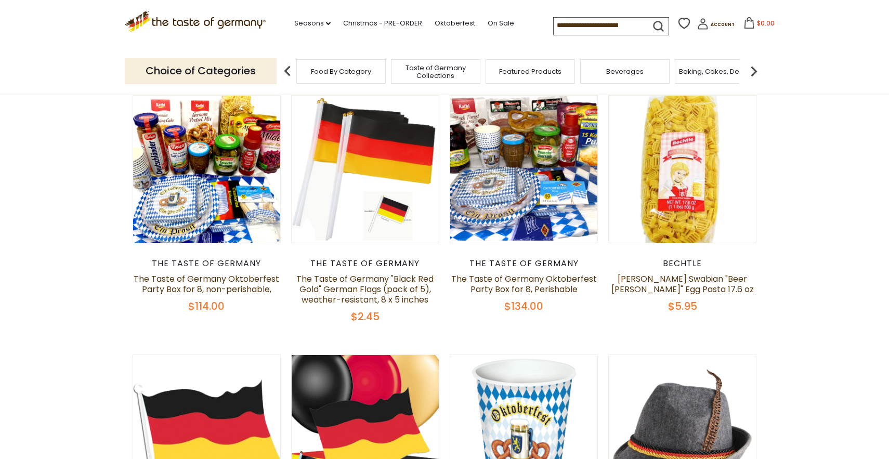
click at [712, 76] on div "Baking, Cakes, Desserts" at bounding box center [719, 71] width 89 height 24
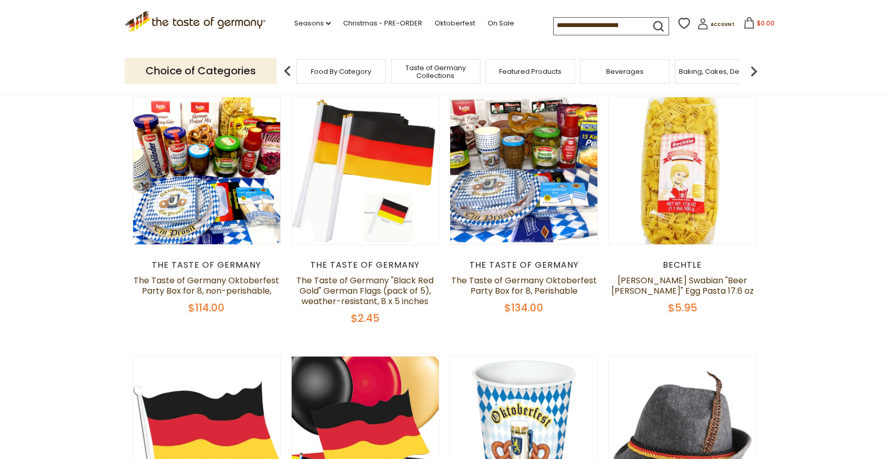
click at [438, 74] on span "Taste of Germany Collections" at bounding box center [435, 72] width 83 height 16
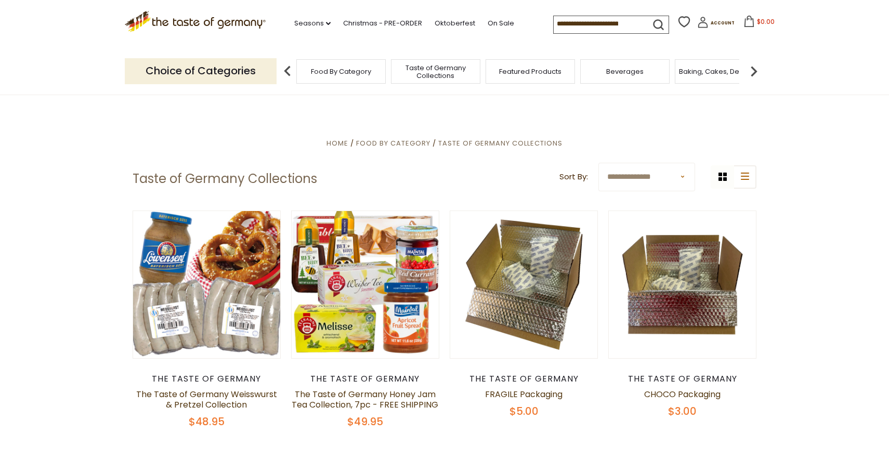
click at [338, 71] on span "Food By Category" at bounding box center [341, 72] width 60 height 8
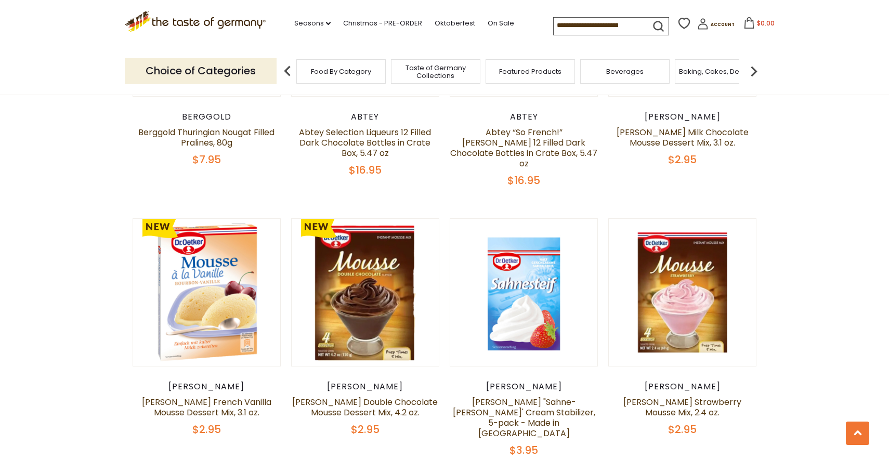
scroll to position [784, 0]
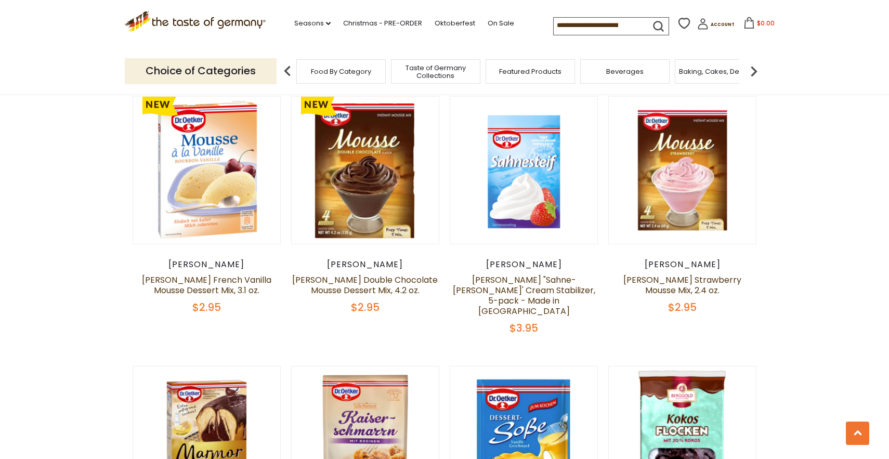
drag, startPoint x: 242, startPoint y: 463, endPoint x: 243, endPoint y: 473, distance: 9.9
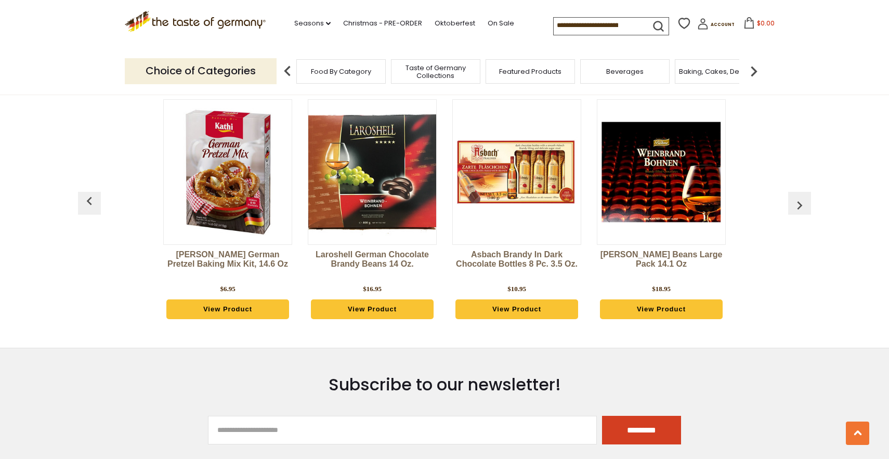
scroll to position [2639, 0]
